Goal: Transaction & Acquisition: Purchase product/service

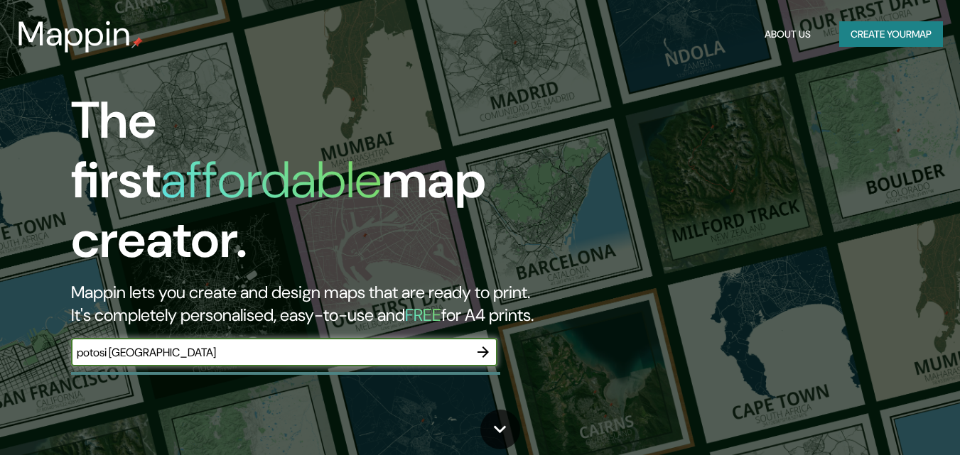
type input "potosi [GEOGRAPHIC_DATA]"
click at [480, 344] on icon "button" at bounding box center [483, 352] width 17 height 17
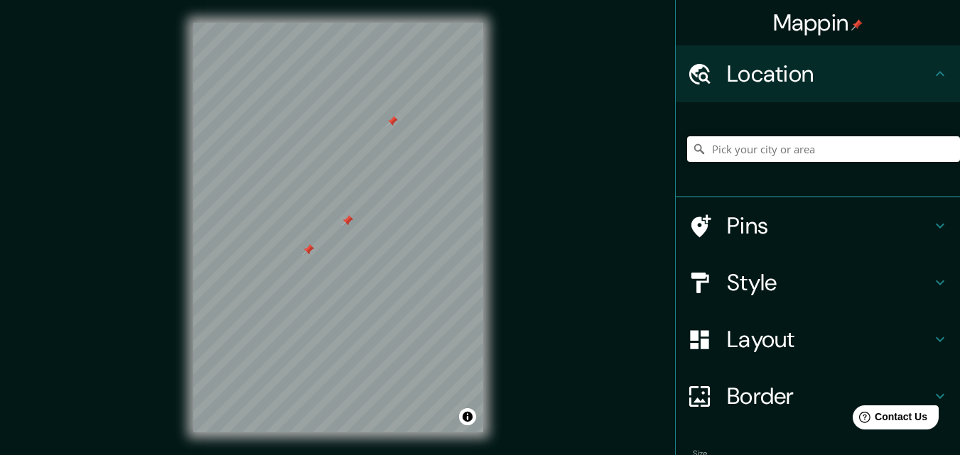
click at [342, 23] on div at bounding box center [338, 23] width 290 height 0
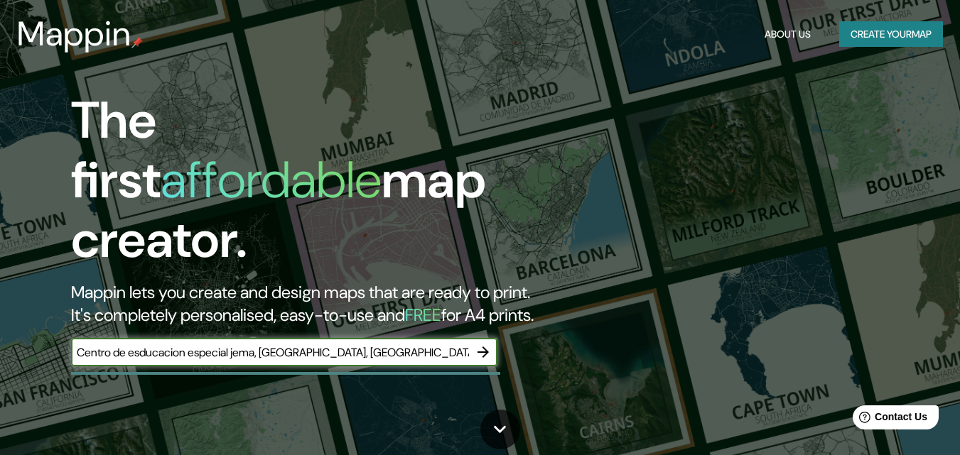
type input "Centro de esducacion especial jema, [GEOGRAPHIC_DATA], [GEOGRAPHIC_DATA]"
click at [465, 345] on input "Centro de esducacion especial jema, [GEOGRAPHIC_DATA], [GEOGRAPHIC_DATA]" at bounding box center [270, 353] width 398 height 16
click at [483, 347] on icon "button" at bounding box center [482, 352] width 11 height 11
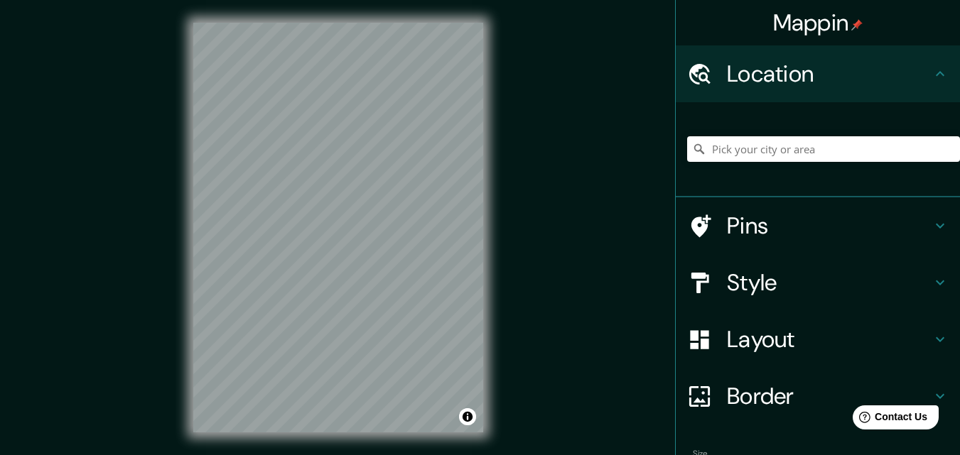
click at [495, 364] on div "© Mapbox © OpenStreetMap Improve this map" at bounding box center [337, 227] width 335 height 455
